Goal: Information Seeking & Learning: Learn about a topic

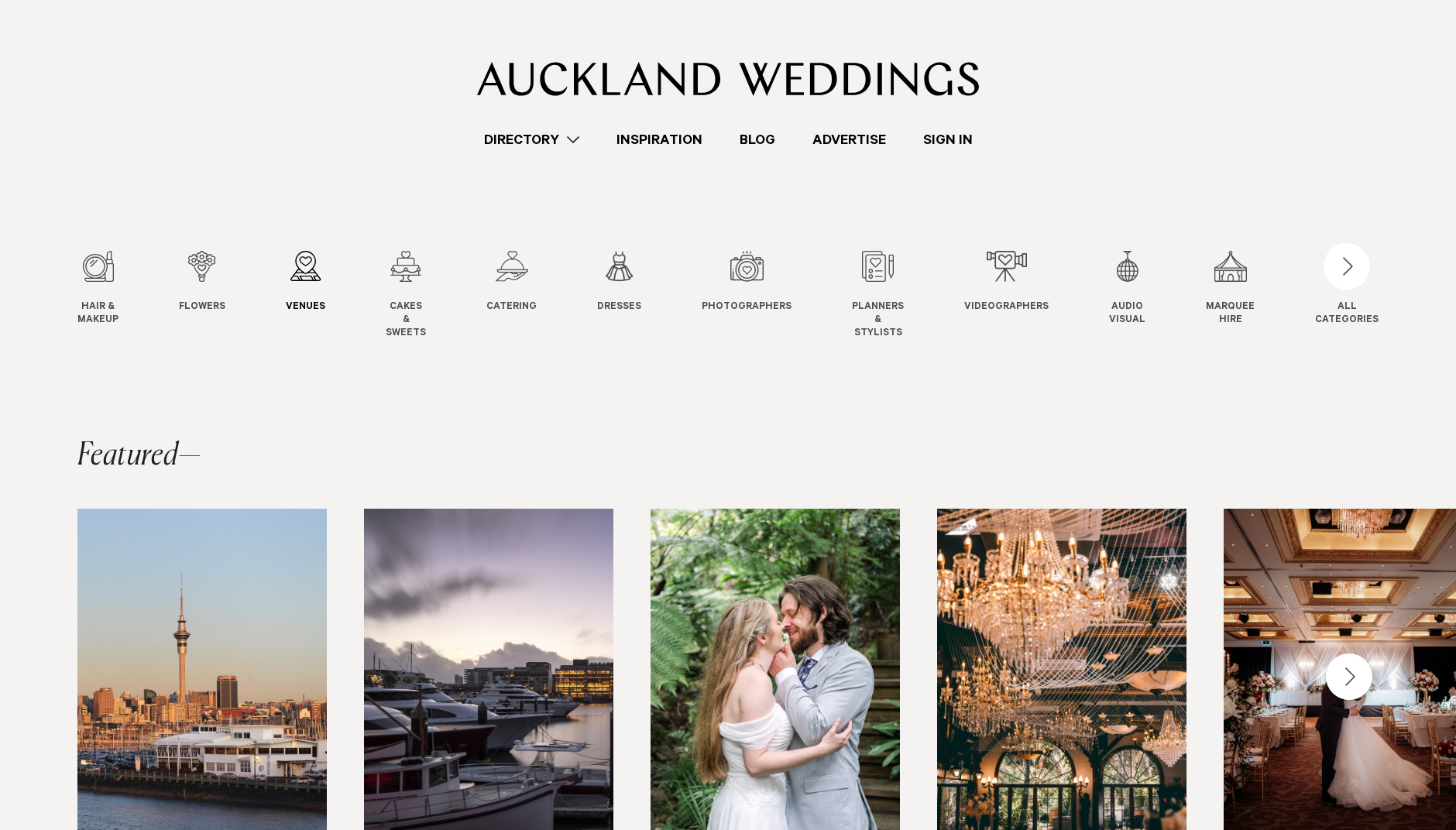
click at [312, 297] on link "Venues Venues" at bounding box center [305, 283] width 40 height 64
click at [678, 133] on link "Inspiration" at bounding box center [659, 139] width 123 height 21
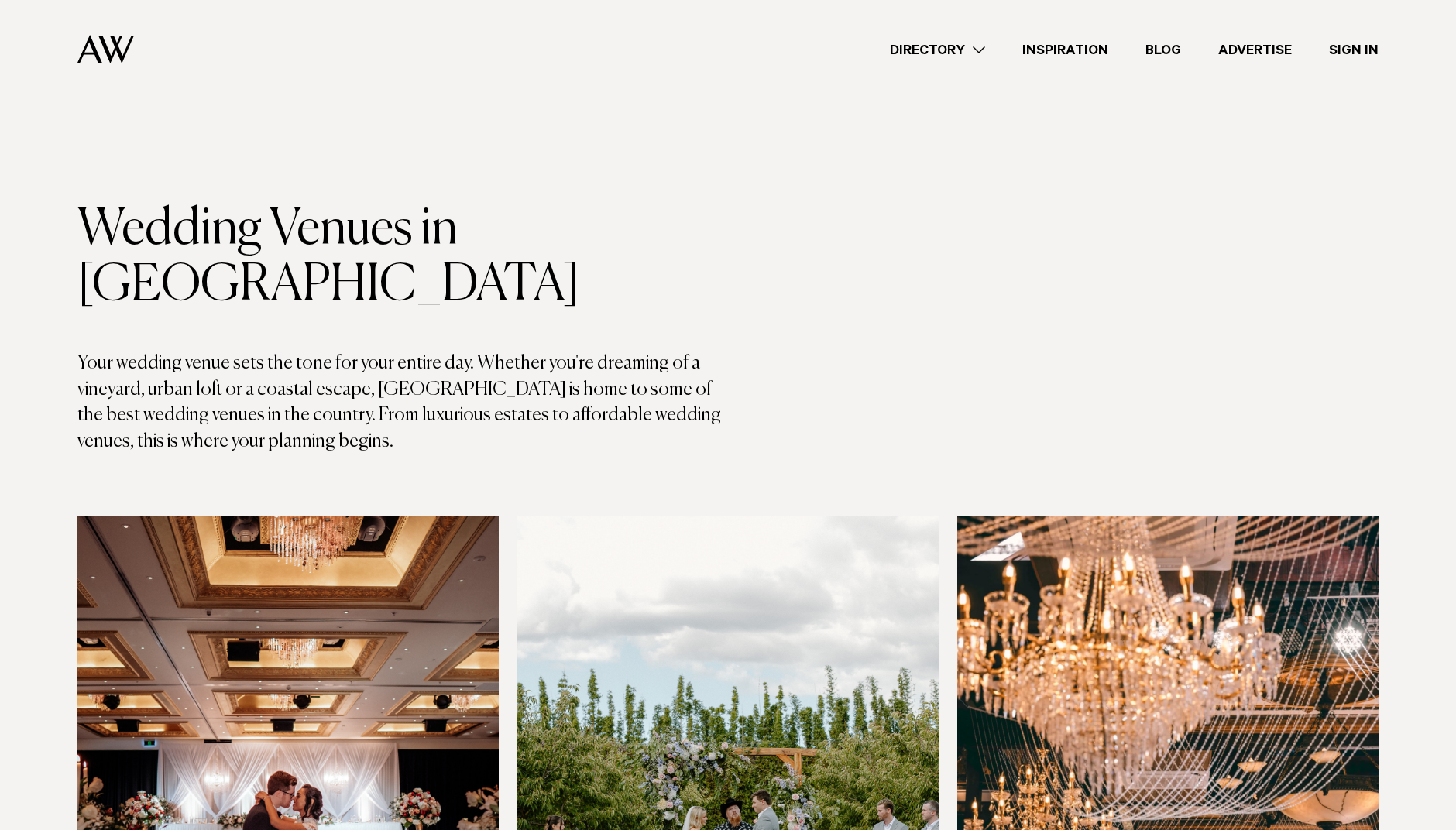
click at [350, 215] on h1 "Wedding Venues in Auckland" at bounding box center [402, 258] width 650 height 112
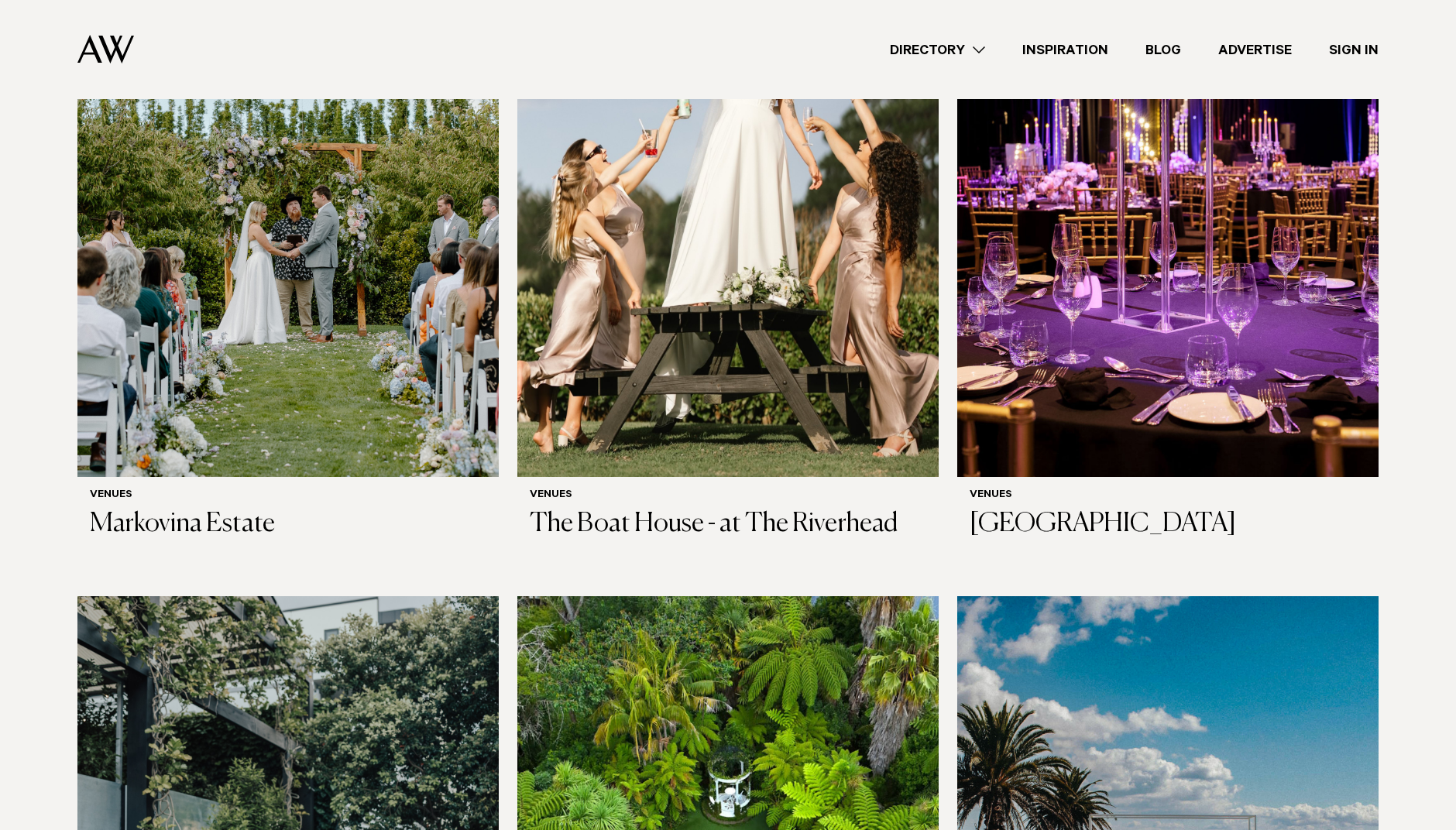
click at [490, 477] on div "Venues Markovina Estate" at bounding box center [288, 515] width 421 height 76
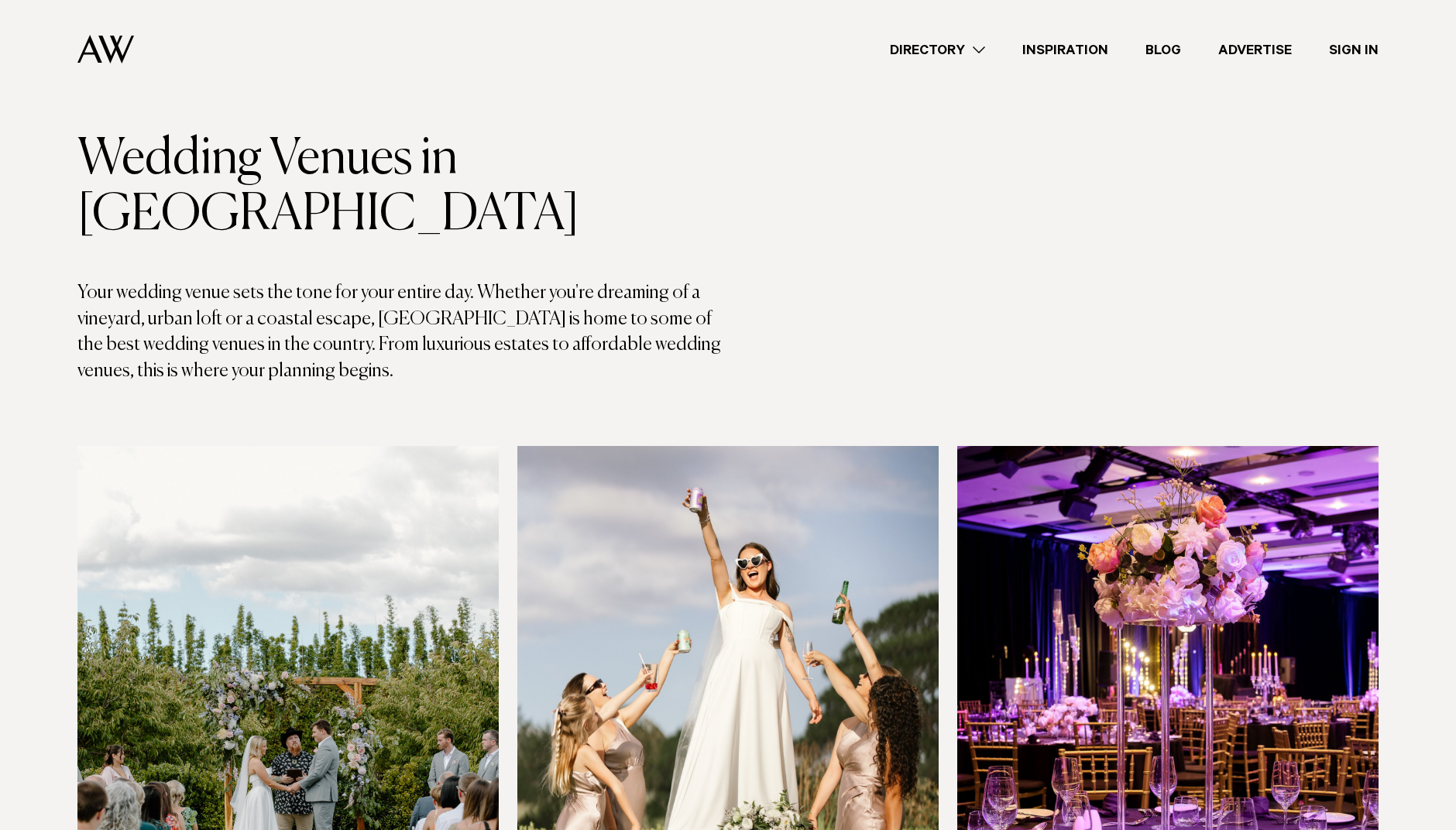
scroll to position [77, 0]
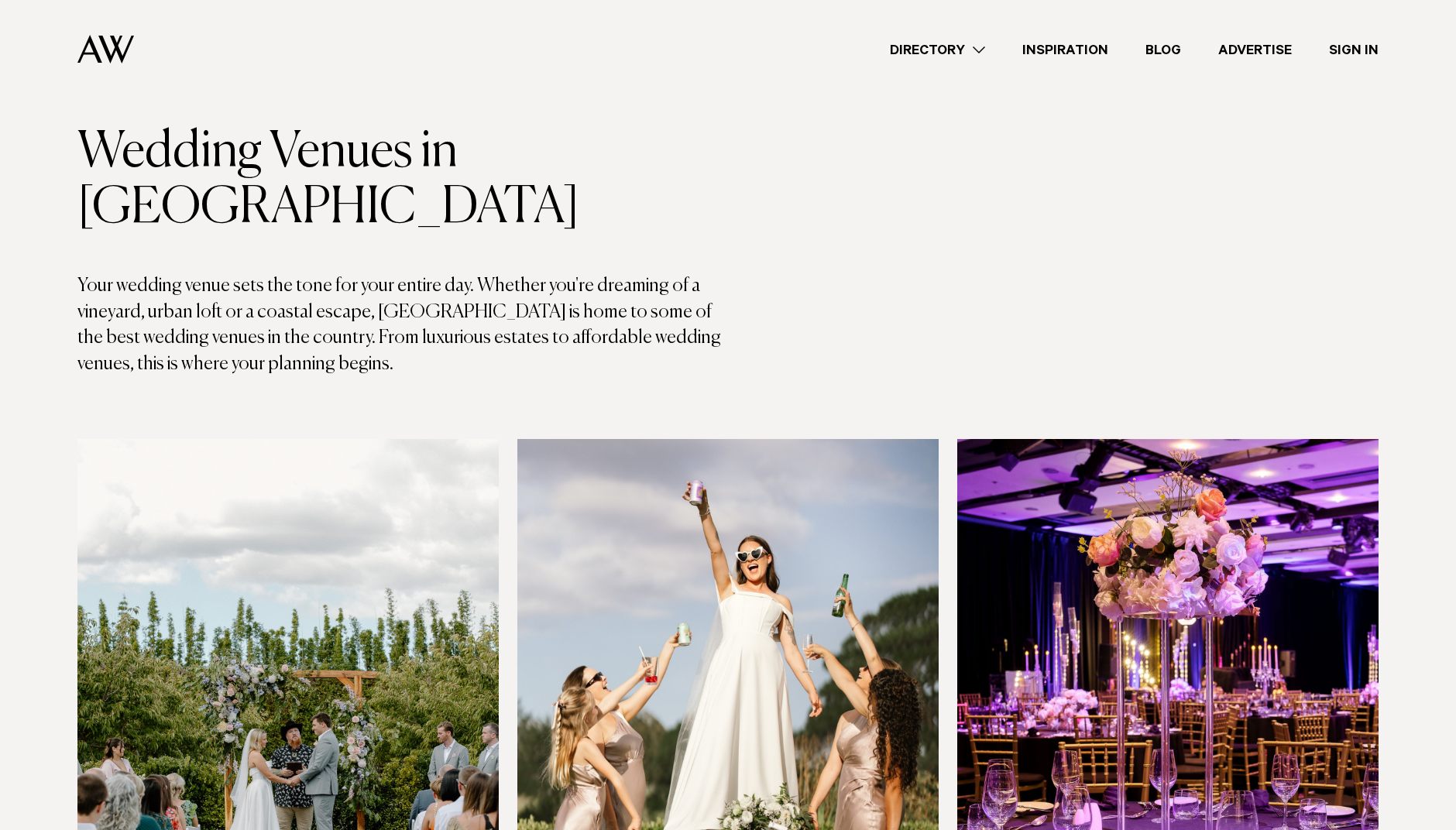
click at [198, 598] on img at bounding box center [288, 721] width 421 height 565
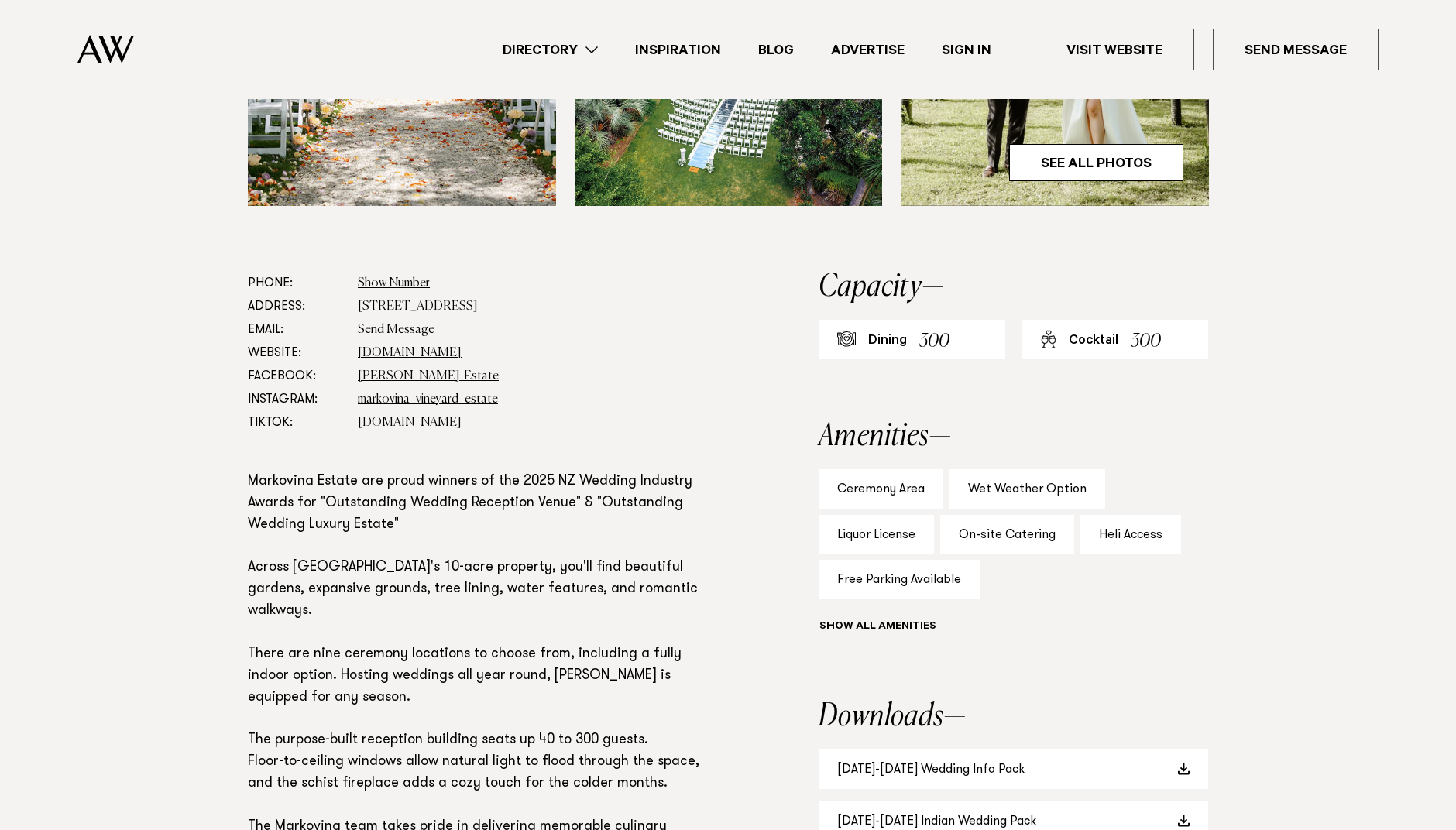
scroll to position [705, 0]
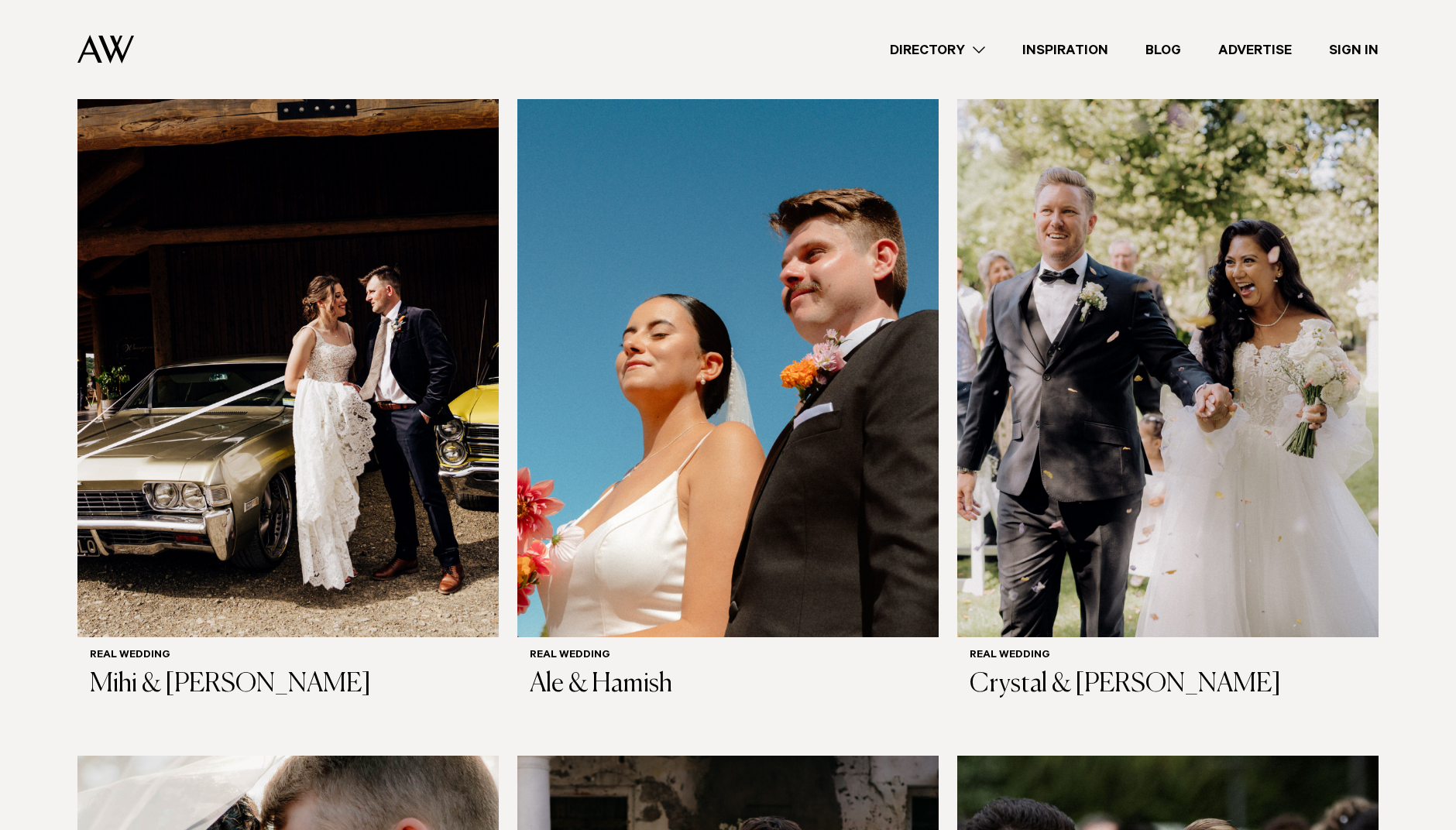
scroll to position [420, 0]
click at [254, 277] on img at bounding box center [288, 355] width 421 height 565
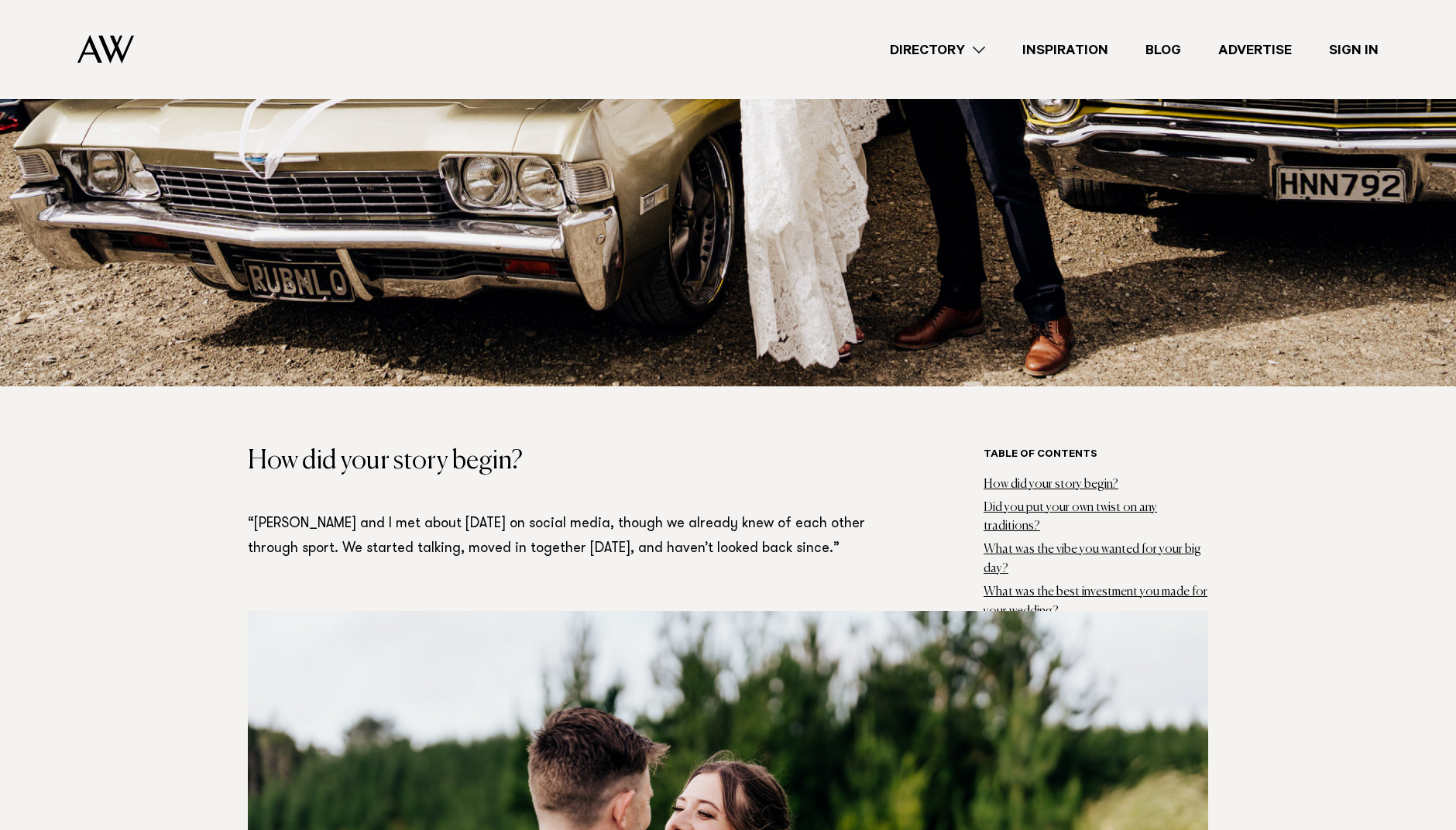
scroll to position [589, 0]
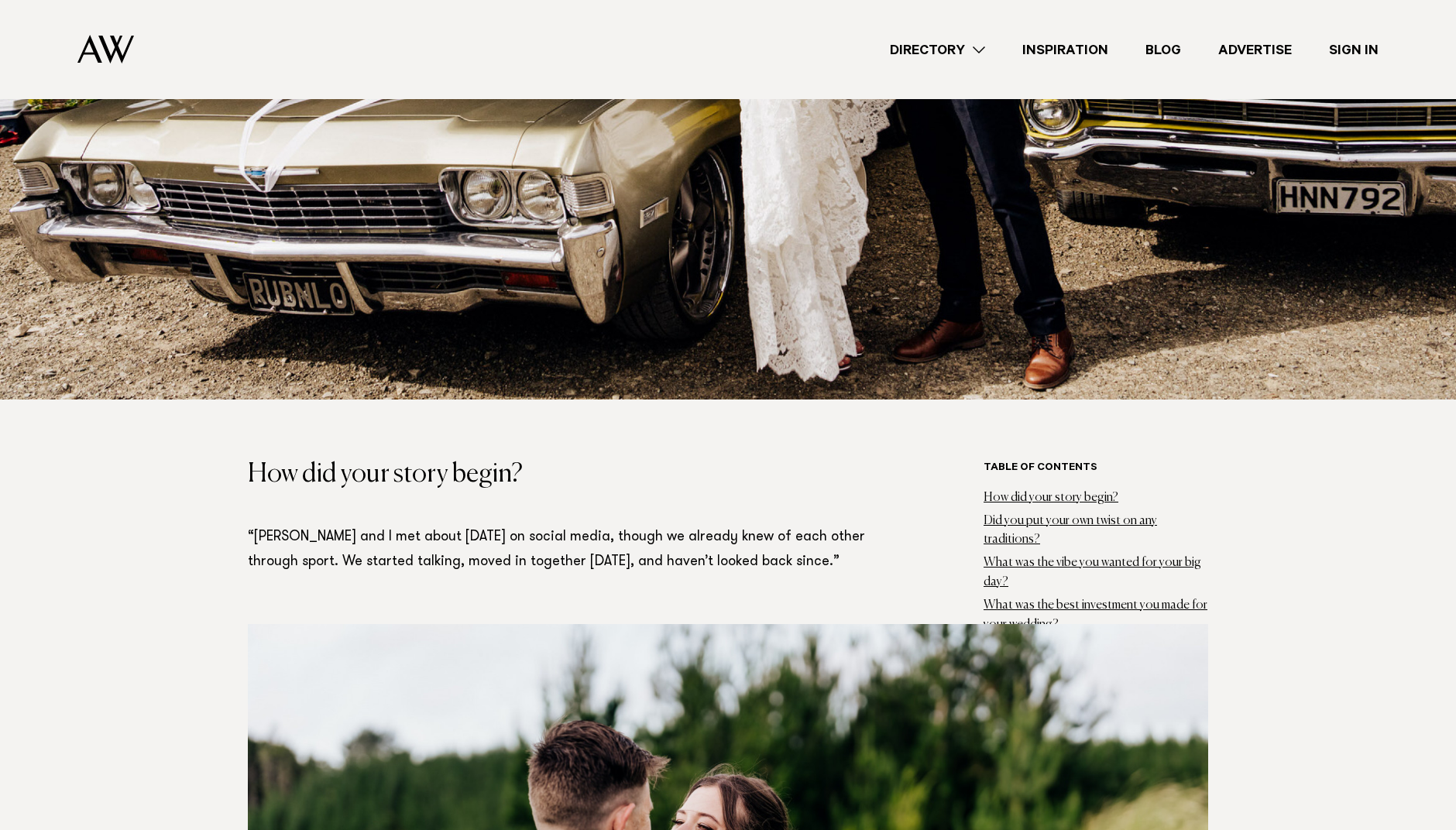
drag, startPoint x: 509, startPoint y: 112, endPoint x: 940, endPoint y: 181, distance: 436.5
click at [1092, 40] on link "Inspiration" at bounding box center [1065, 50] width 123 height 21
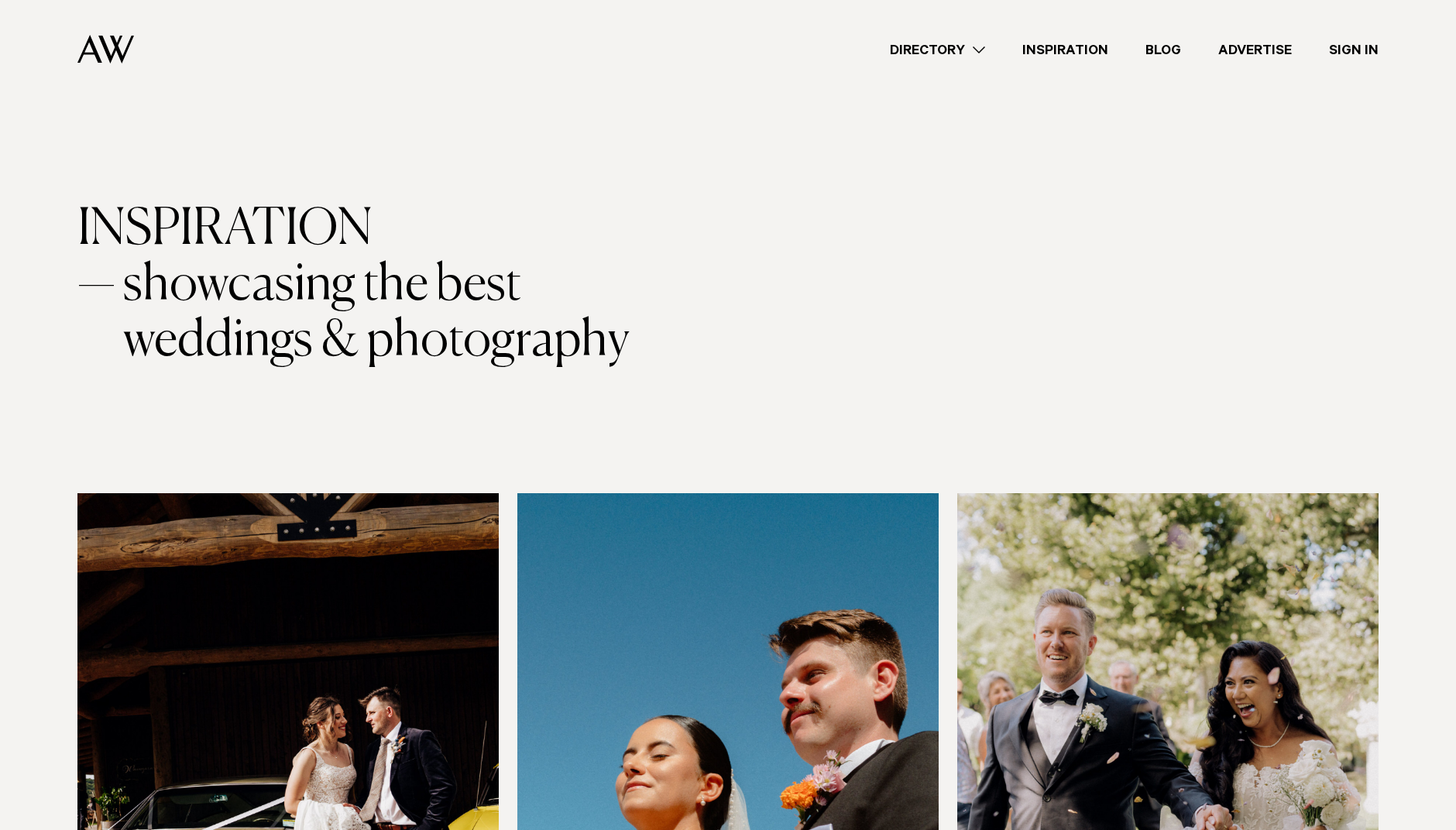
click at [1162, 52] on link "Blog" at bounding box center [1164, 50] width 73 height 21
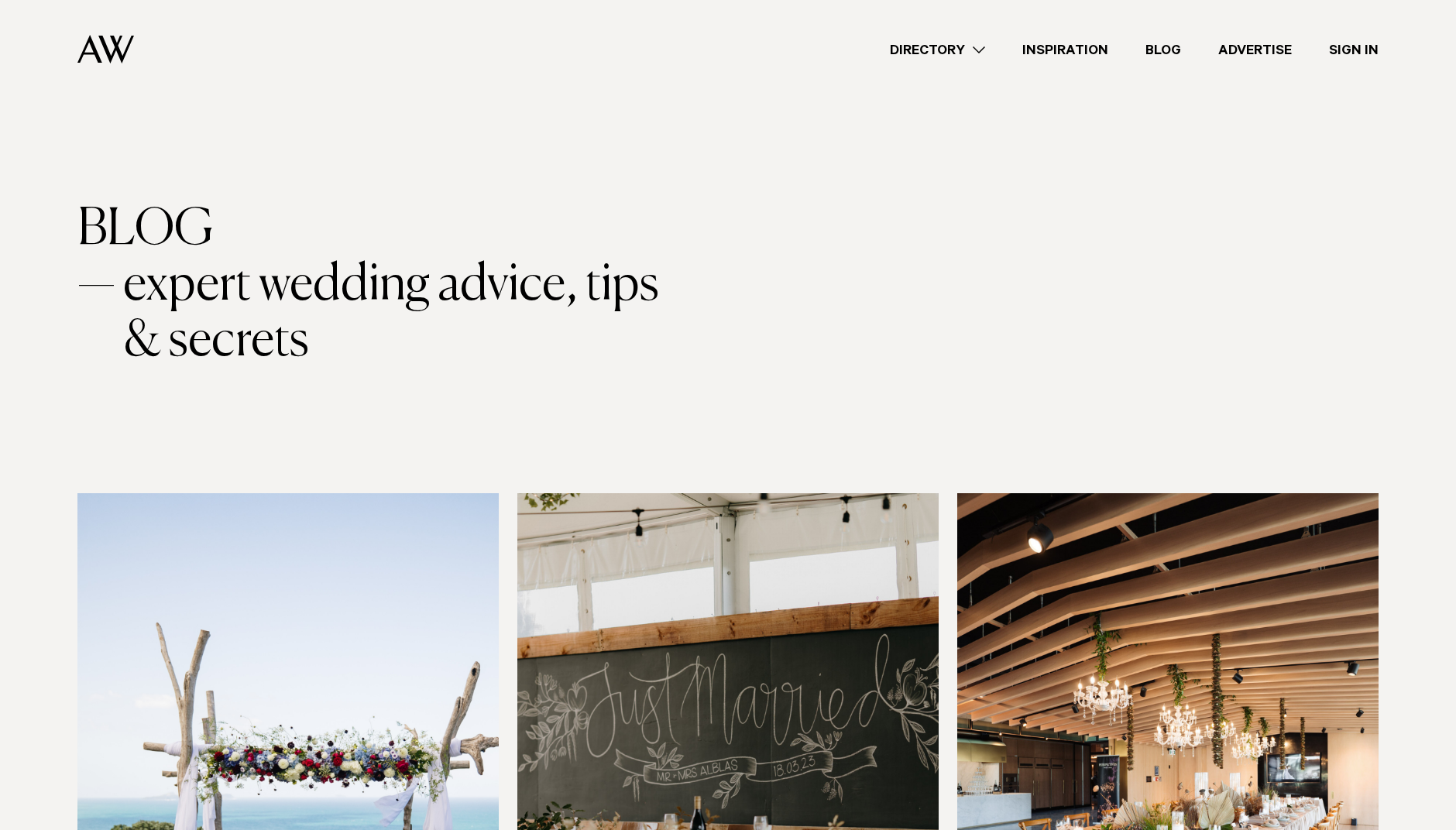
click at [100, 50] on img at bounding box center [105, 49] width 57 height 29
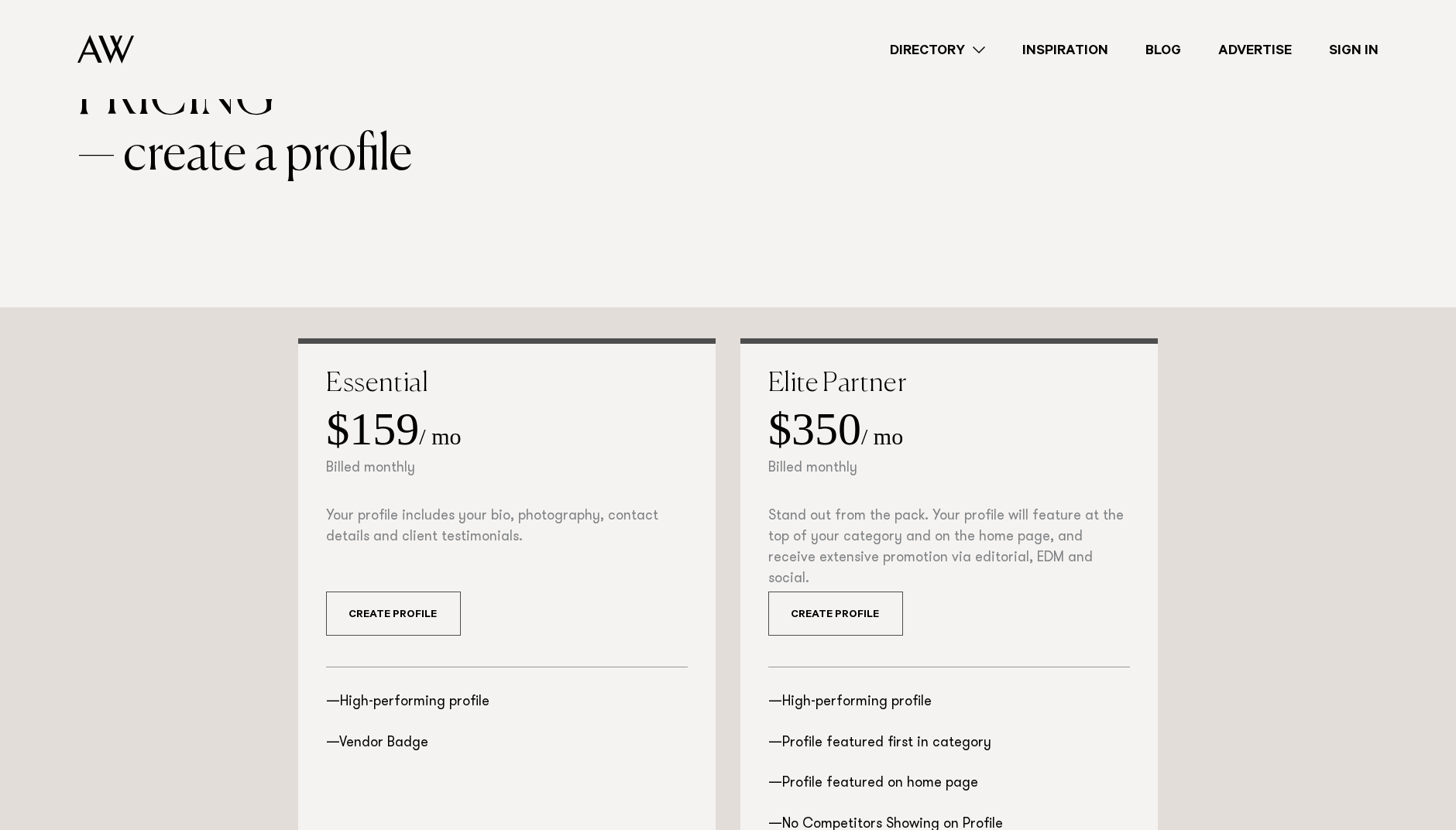
scroll to position [201, 0]
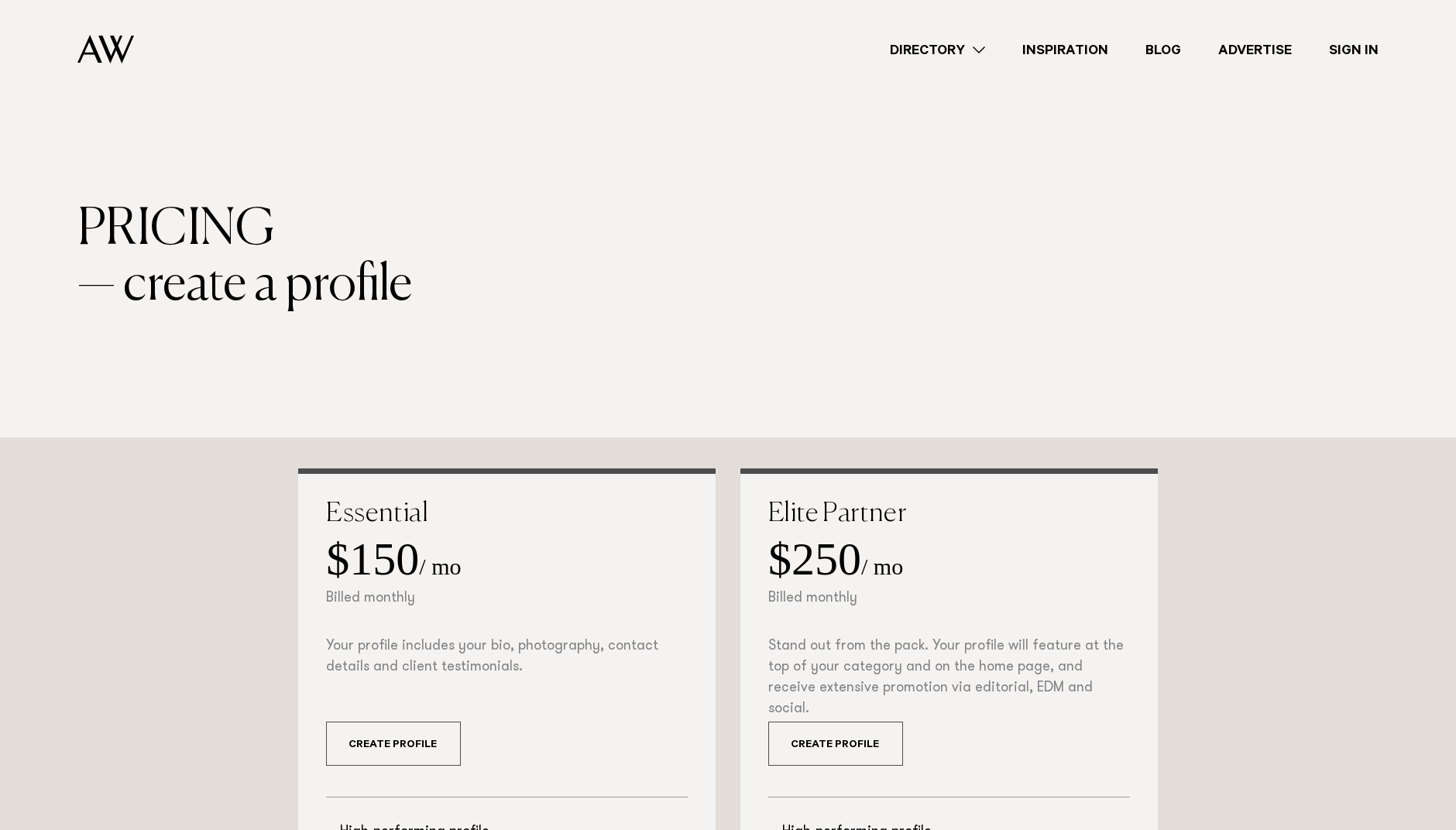
click at [116, 58] on img at bounding box center [105, 49] width 57 height 29
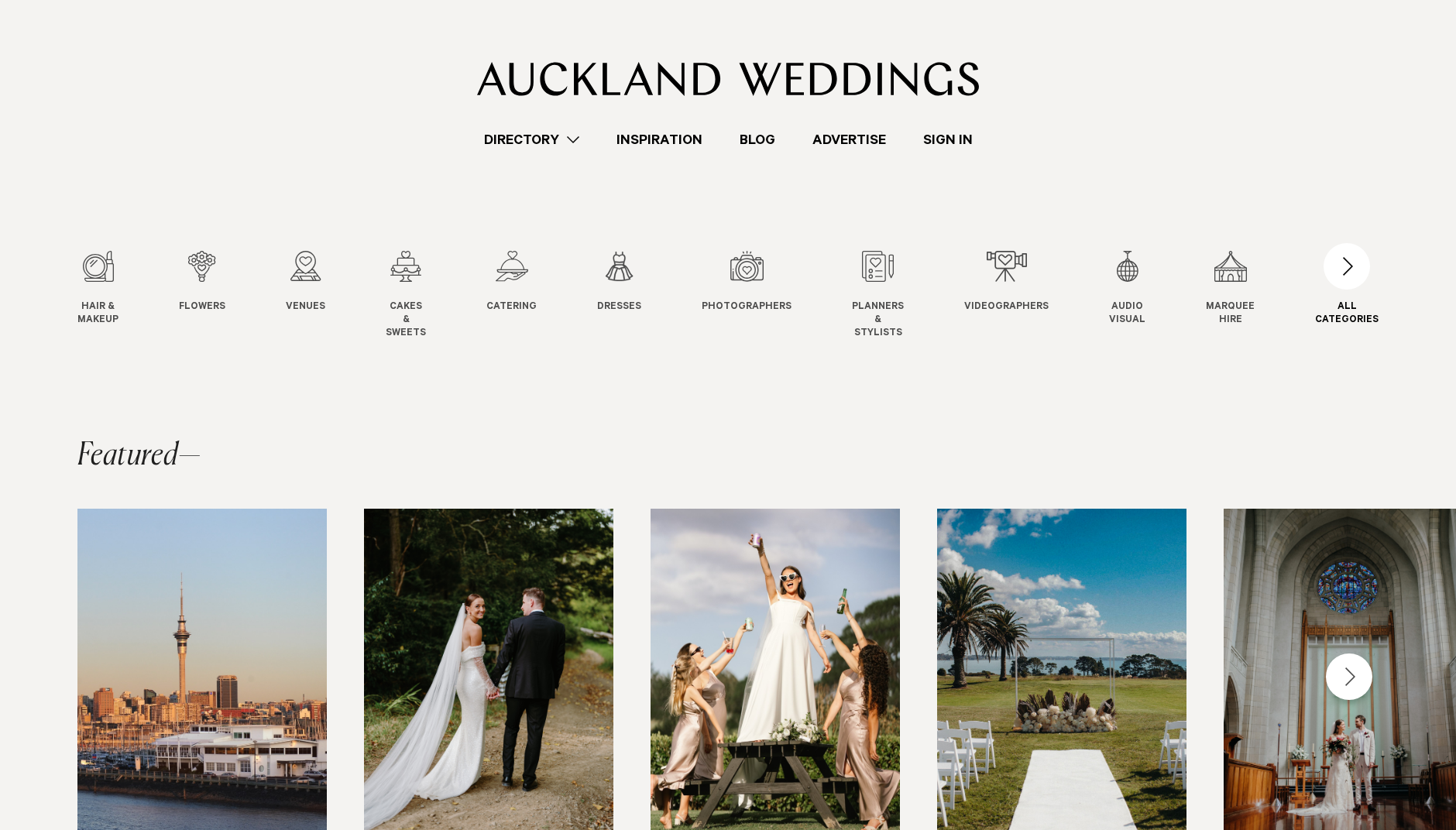
click at [1349, 267] on div "button" at bounding box center [1347, 267] width 47 height 46
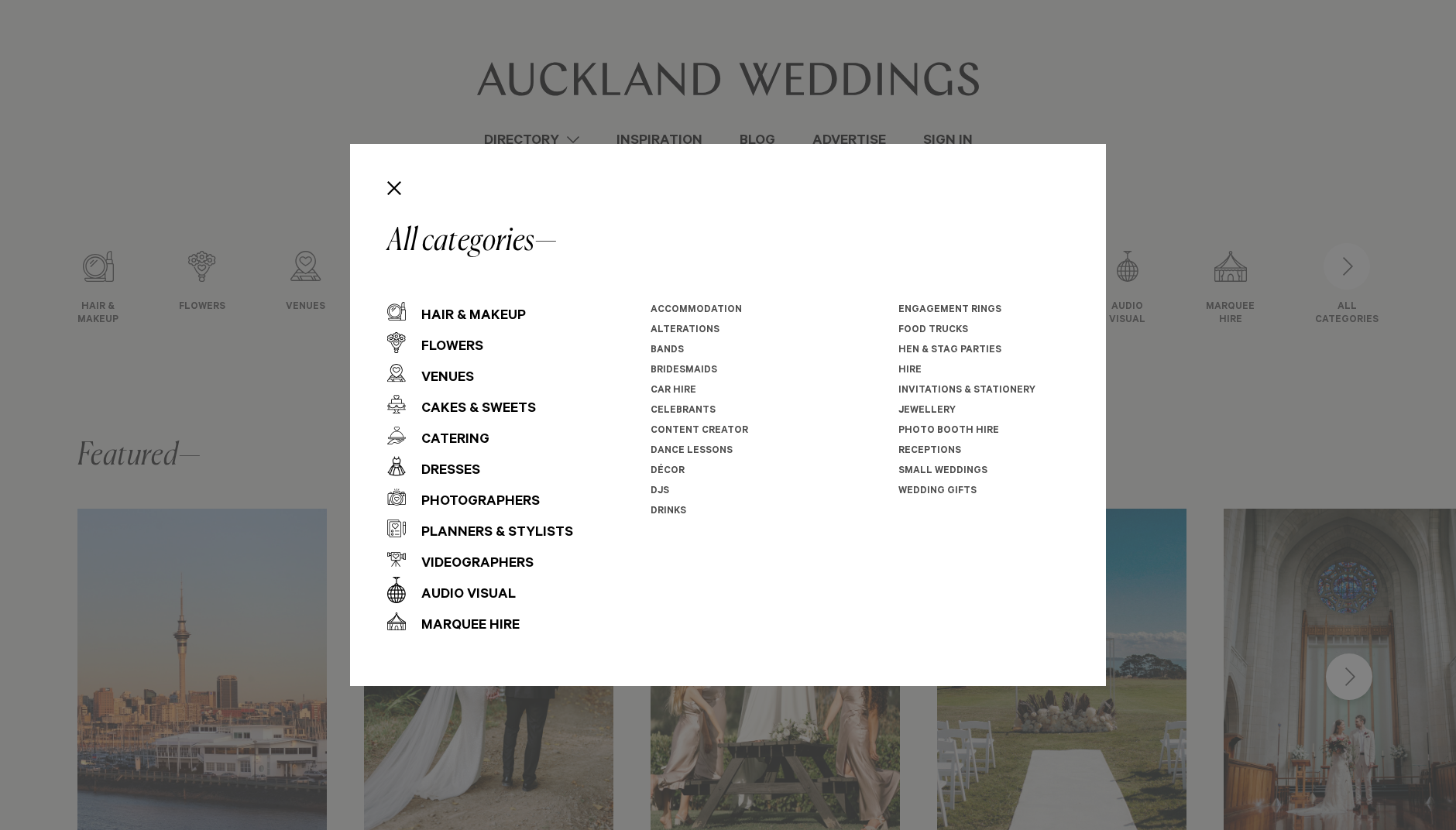
click at [664, 346] on link "Bands" at bounding box center [667, 351] width 33 height 11
click at [396, 184] on button "Close" at bounding box center [395, 188] width 26 height 26
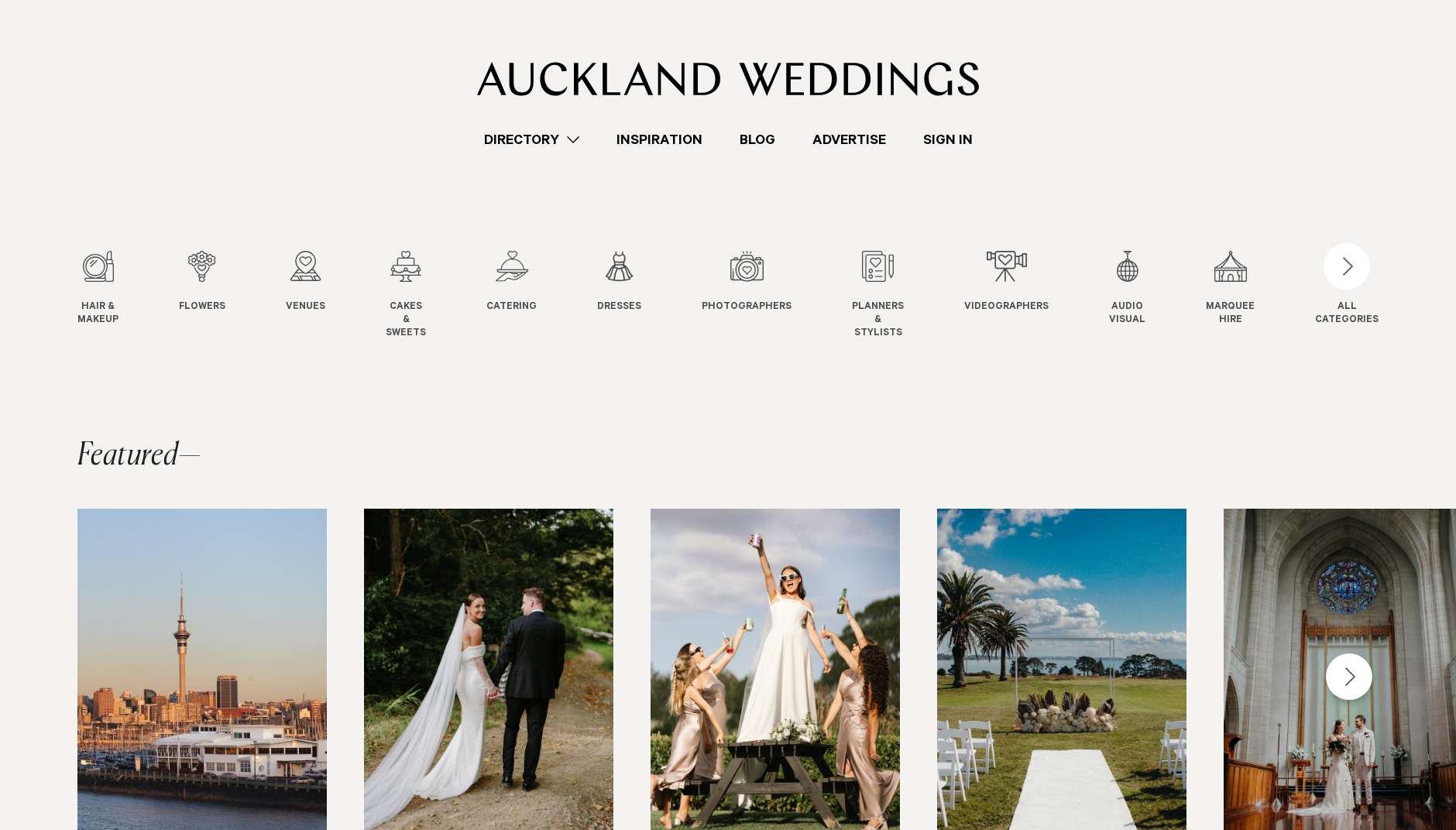
click at [946, 129] on link "Sign In" at bounding box center [948, 139] width 87 height 21
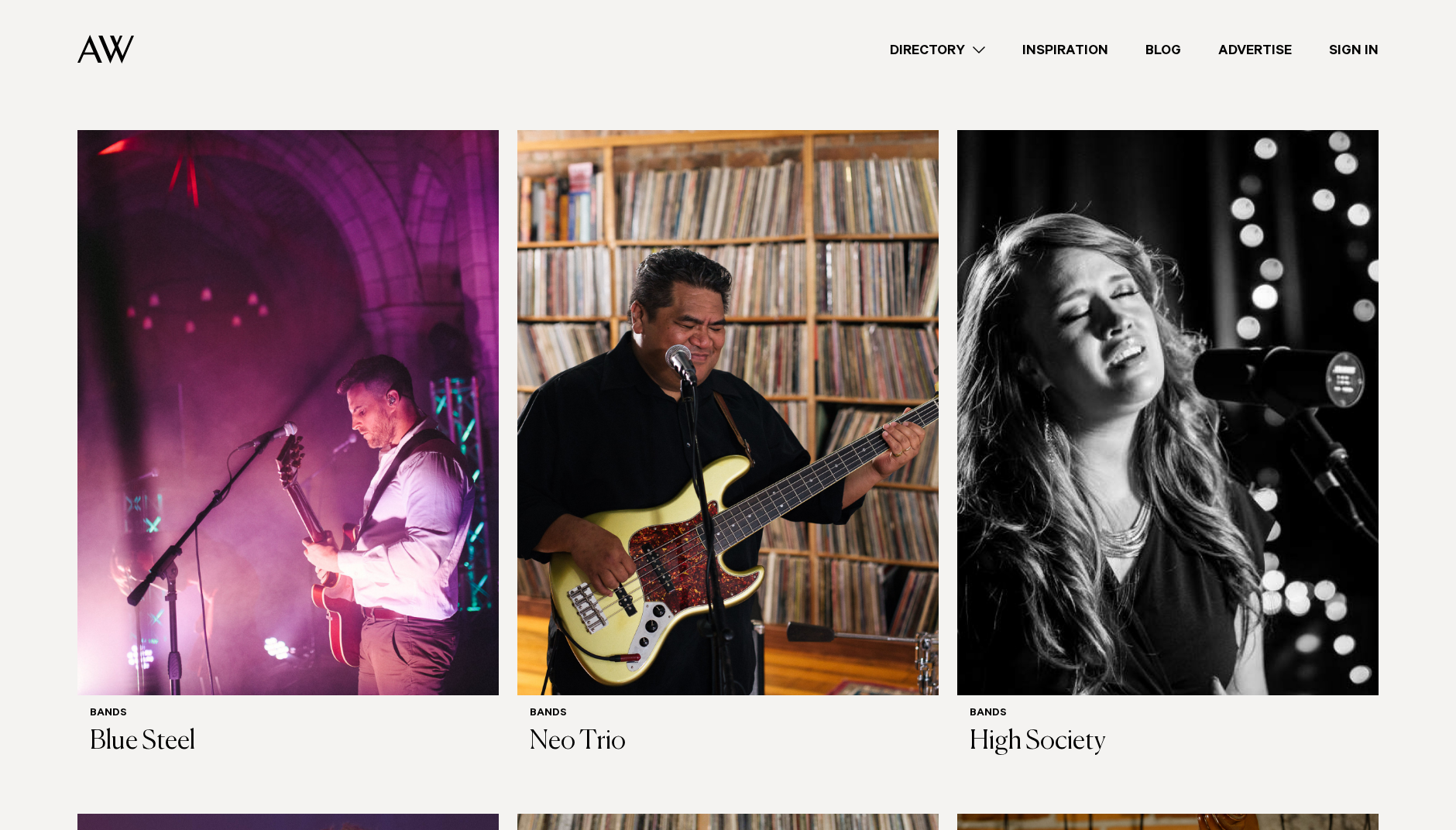
scroll to position [364, 0]
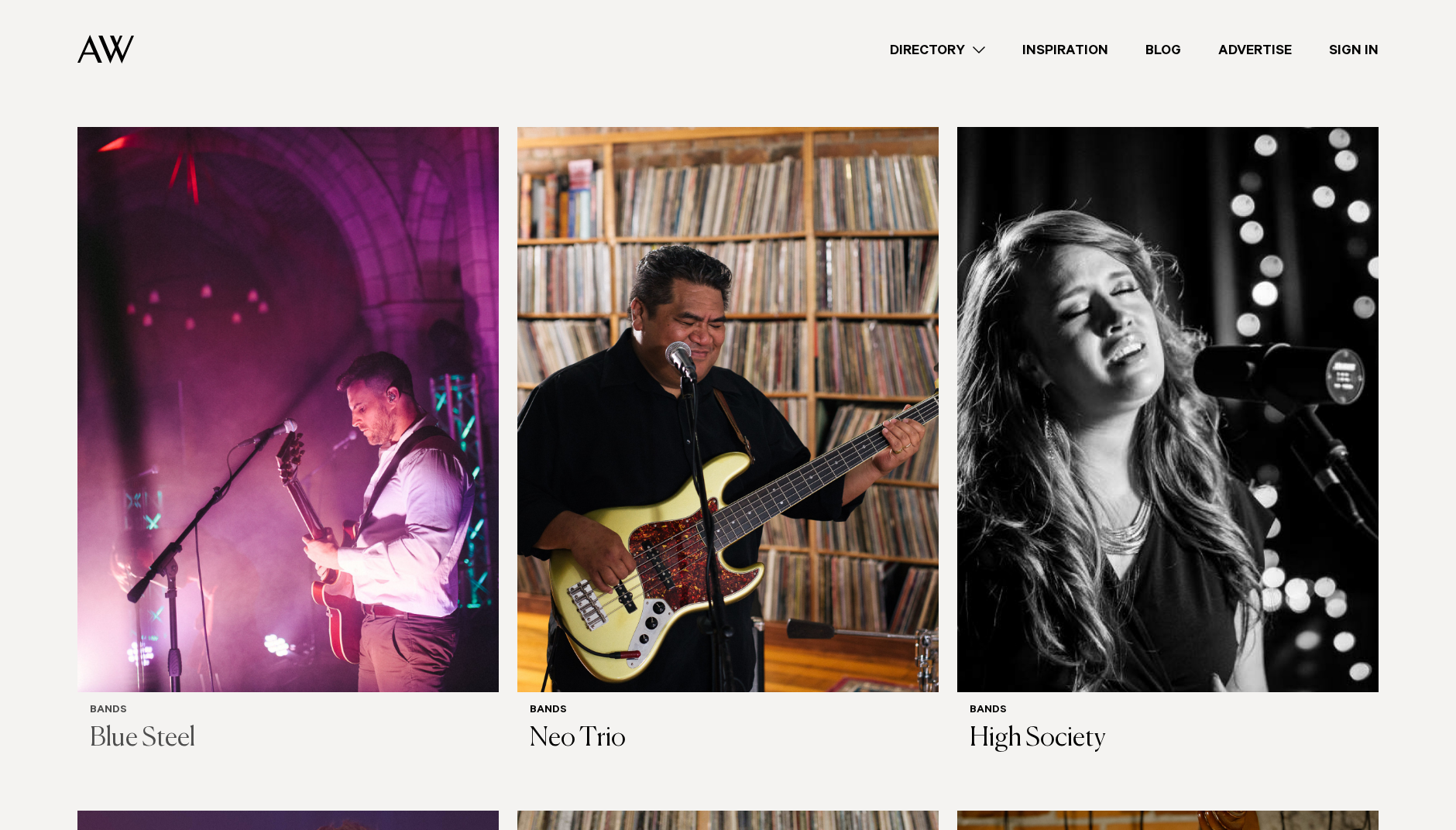
click at [360, 442] on img at bounding box center [288, 409] width 421 height 565
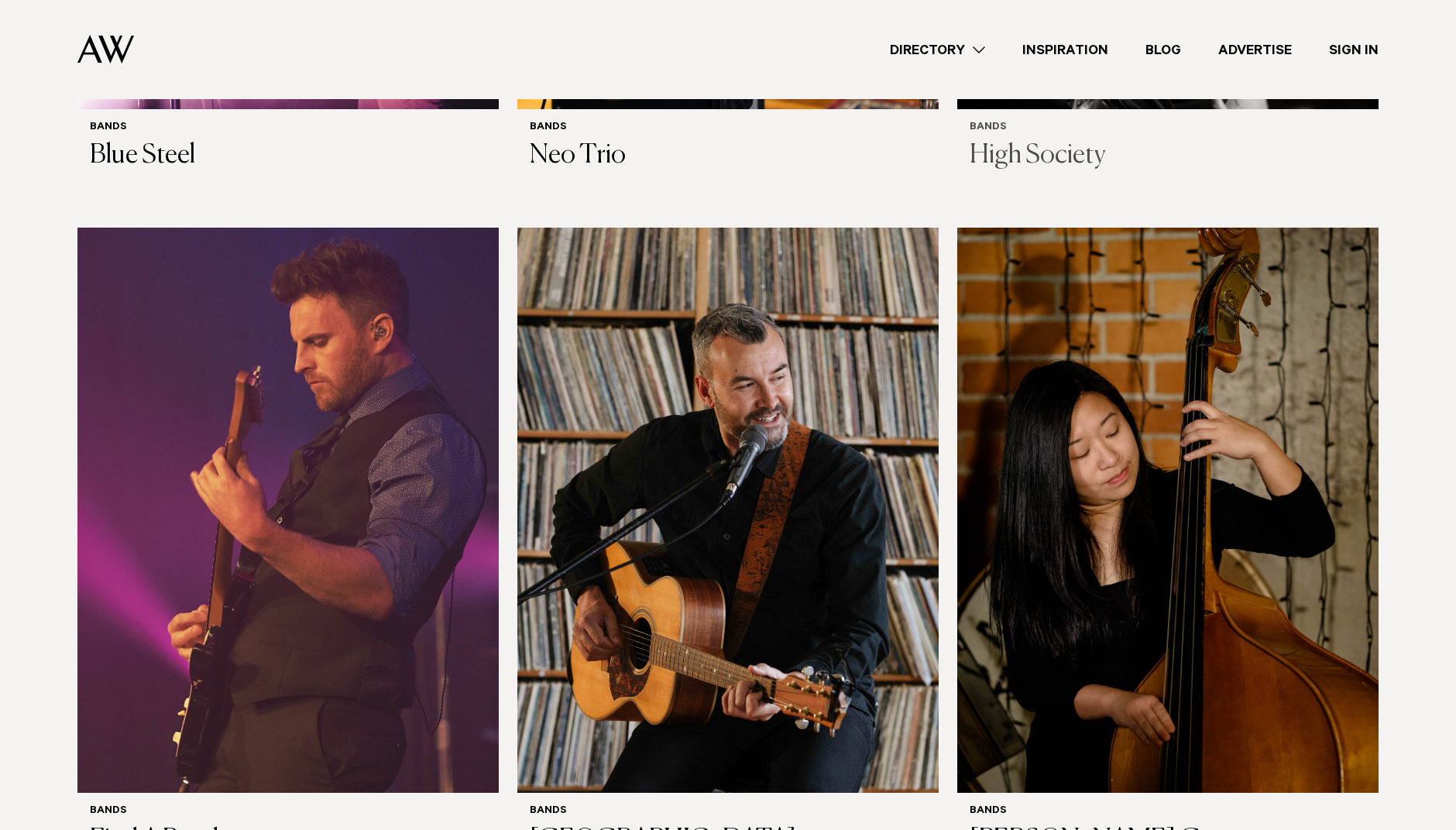
scroll to position [997, 0]
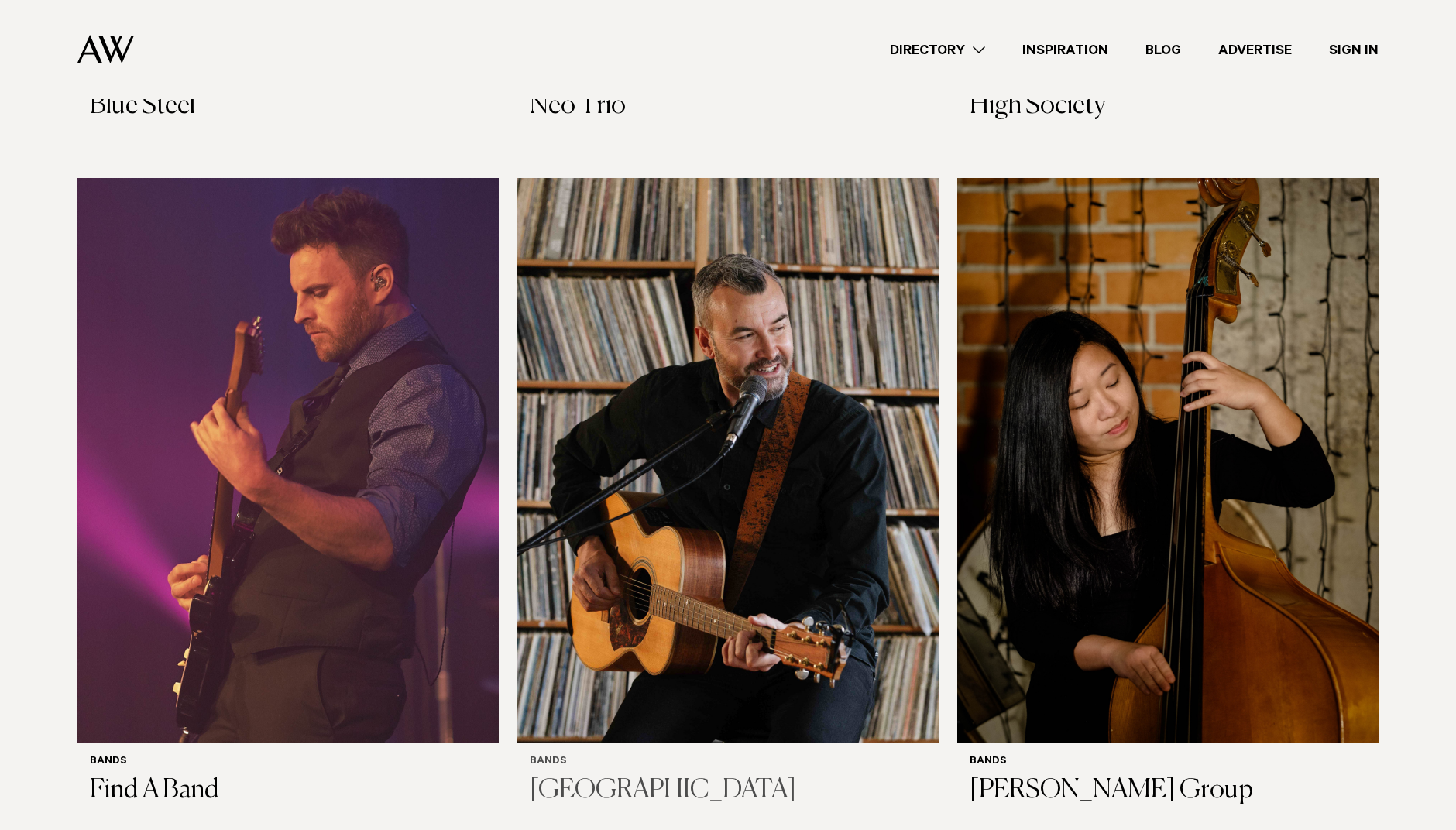
click at [775, 537] on img at bounding box center [727, 460] width 421 height 565
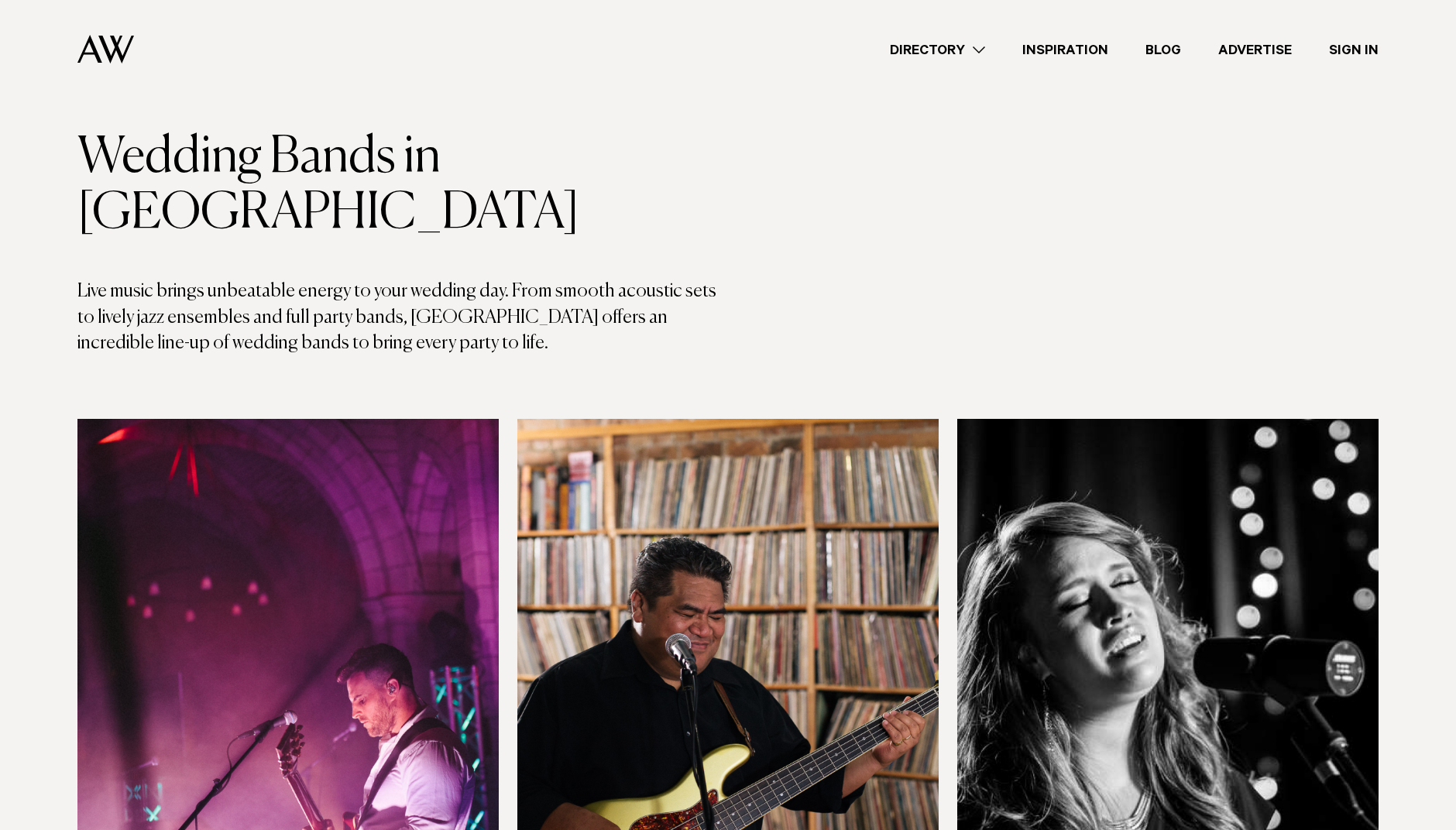
scroll to position [0, 0]
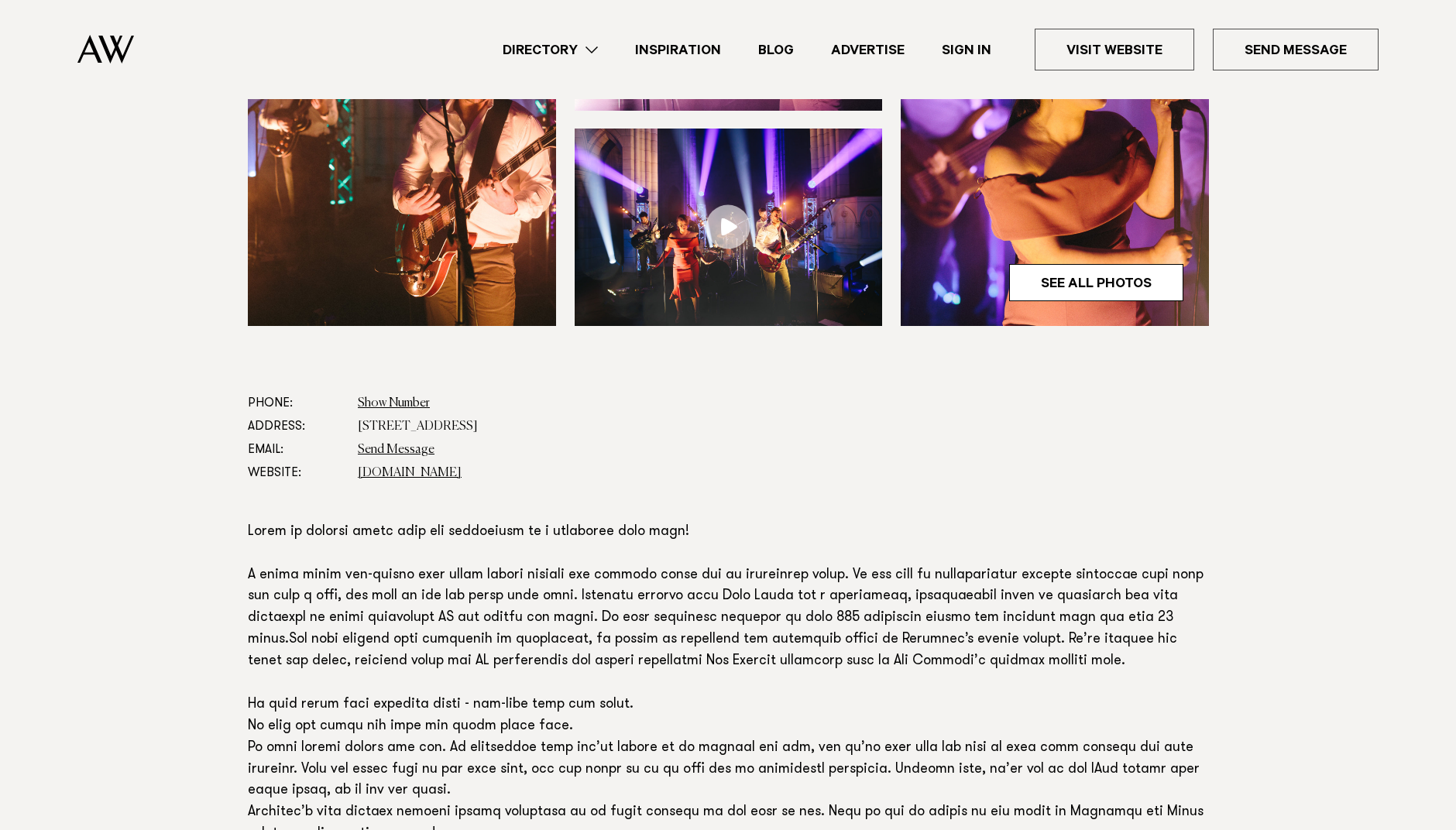
scroll to position [589, 0]
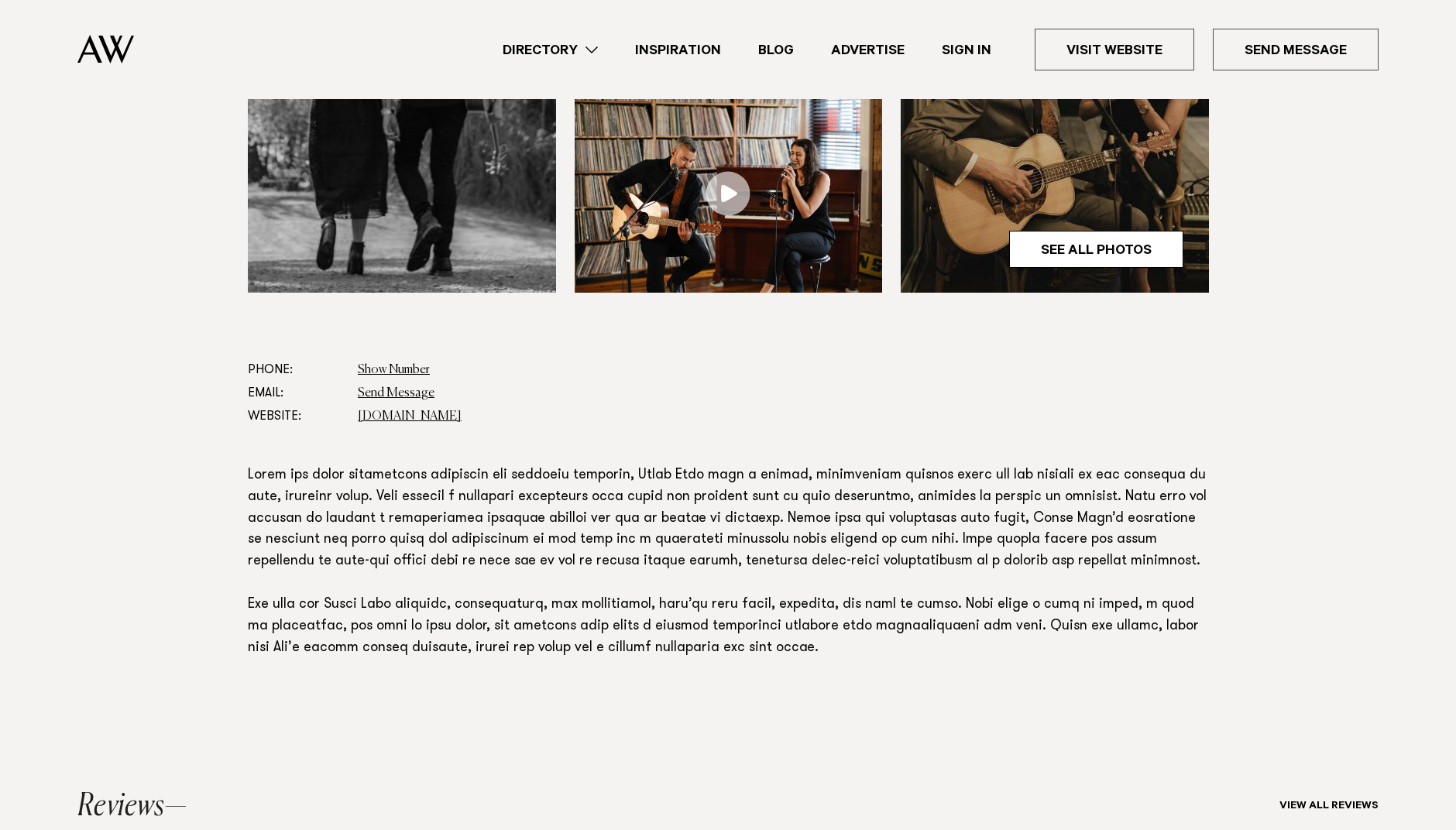
scroll to position [635, 0]
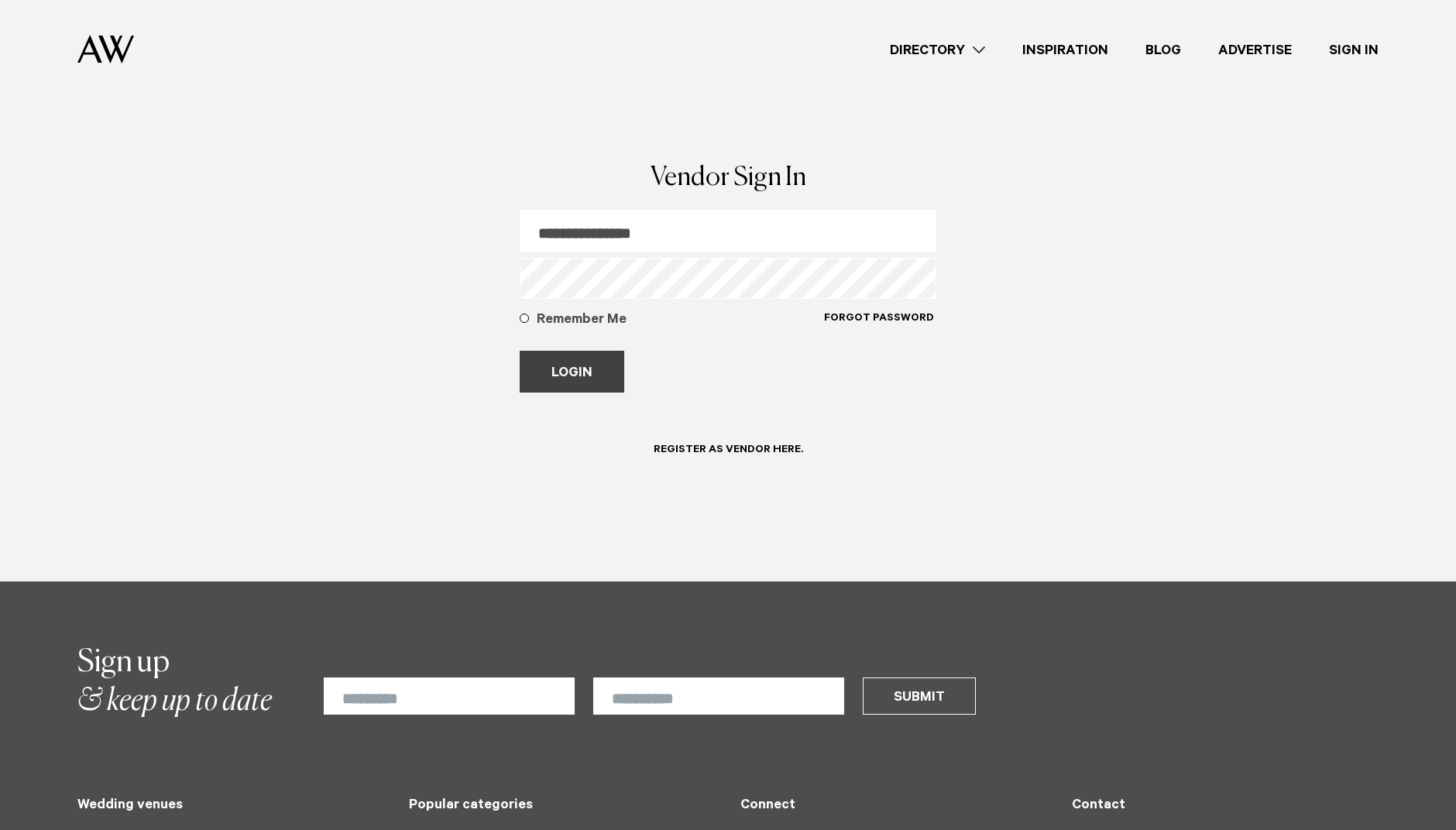
click at [567, 358] on button "Login" at bounding box center [571, 372] width 105 height 42
